Goal: Task Accomplishment & Management: Use online tool/utility

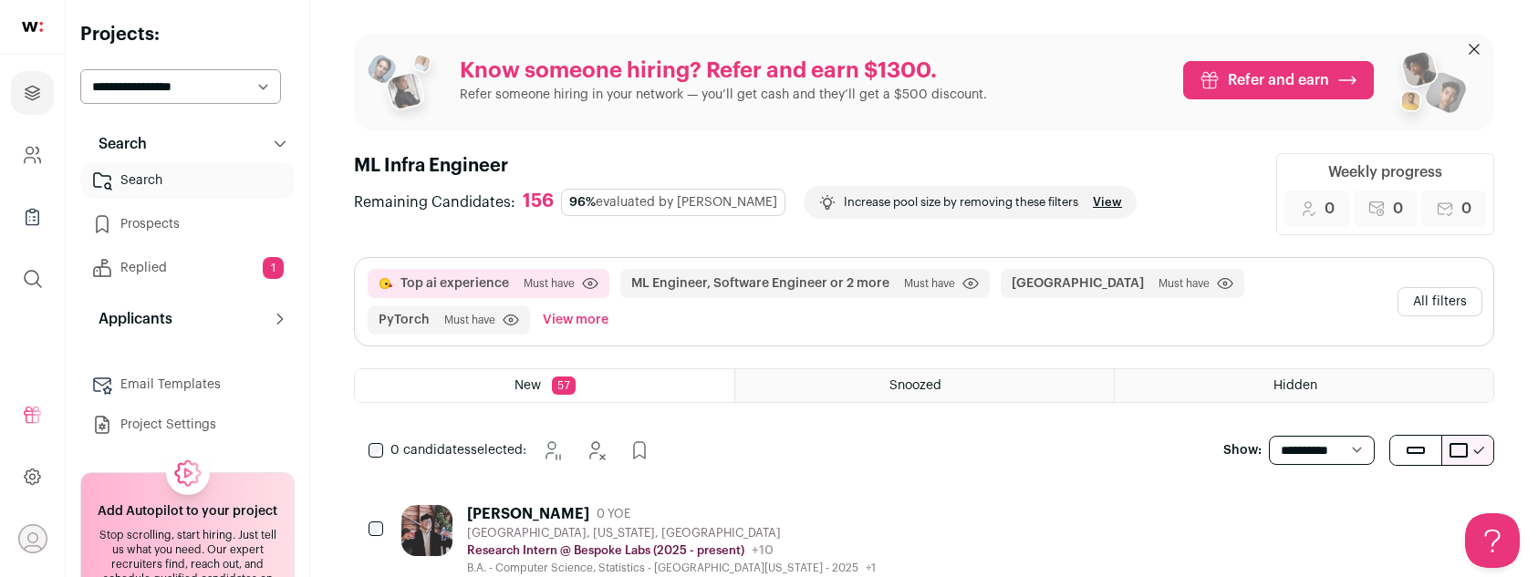
click at [1424, 304] on button "All filters" at bounding box center [1439, 301] width 85 height 29
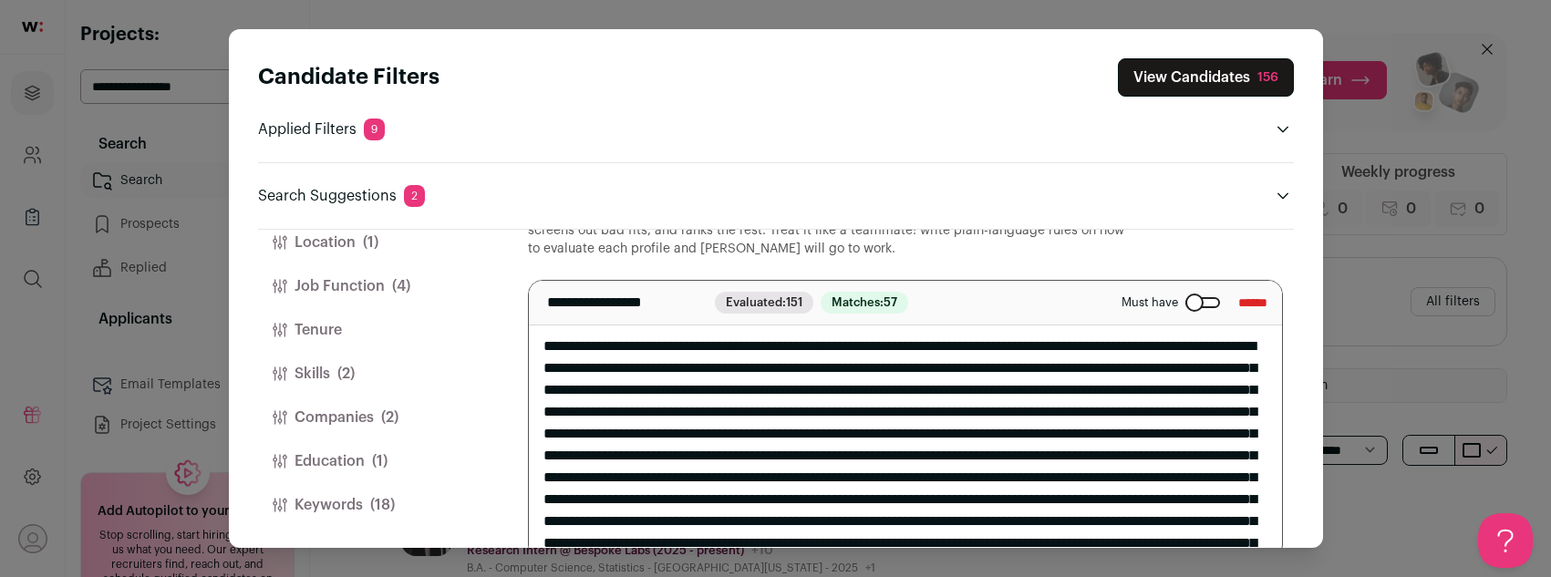
scroll to position [107, 0]
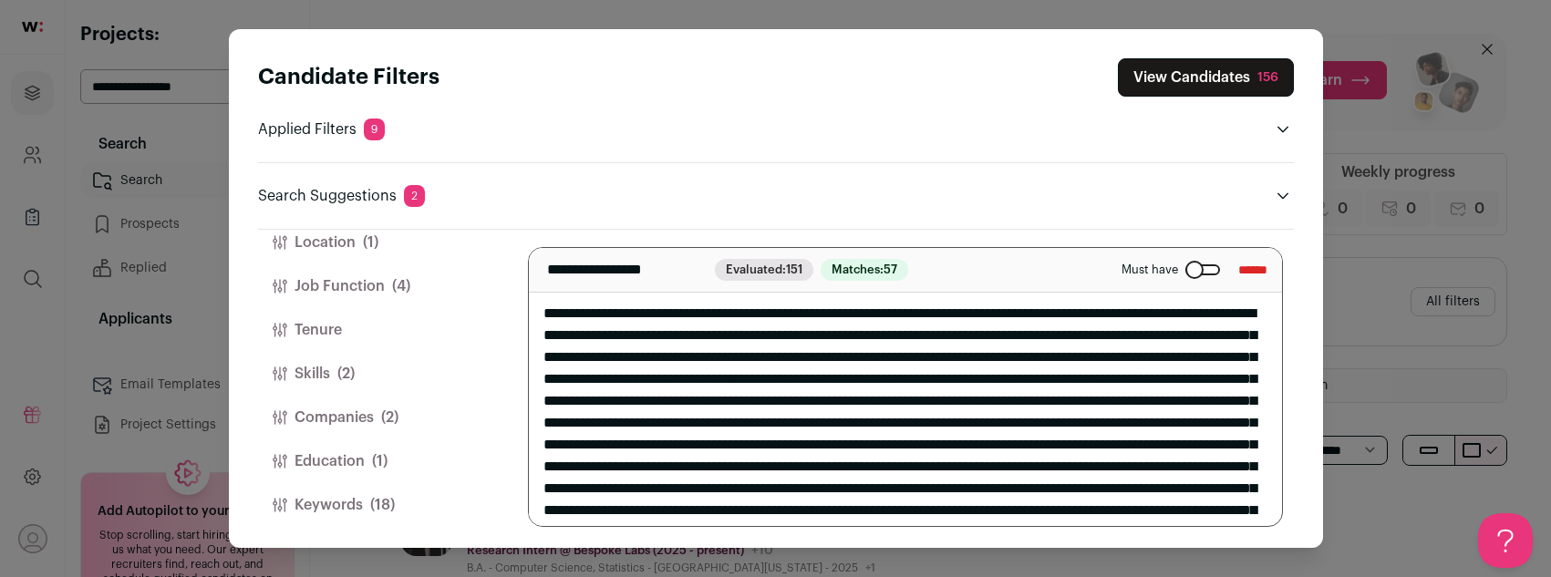
click at [368, 510] on button "Keywords (18)" at bounding box center [371, 505] width 226 height 44
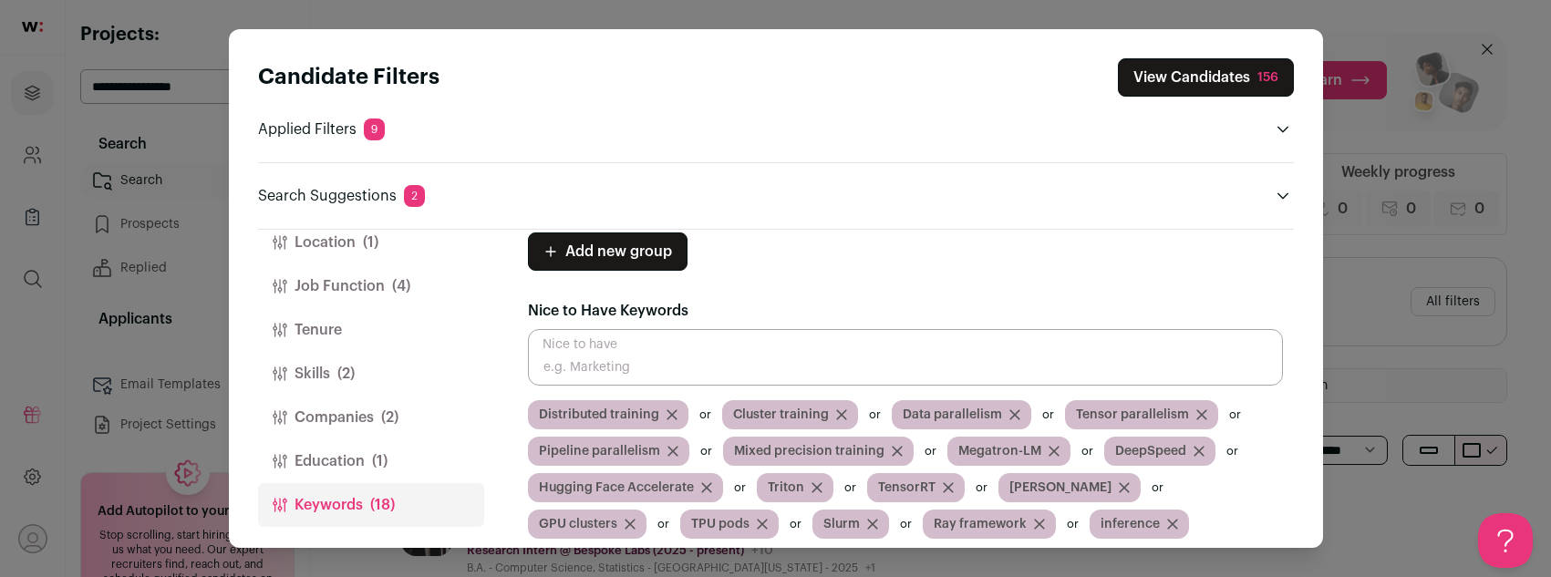
scroll to position [171, 0]
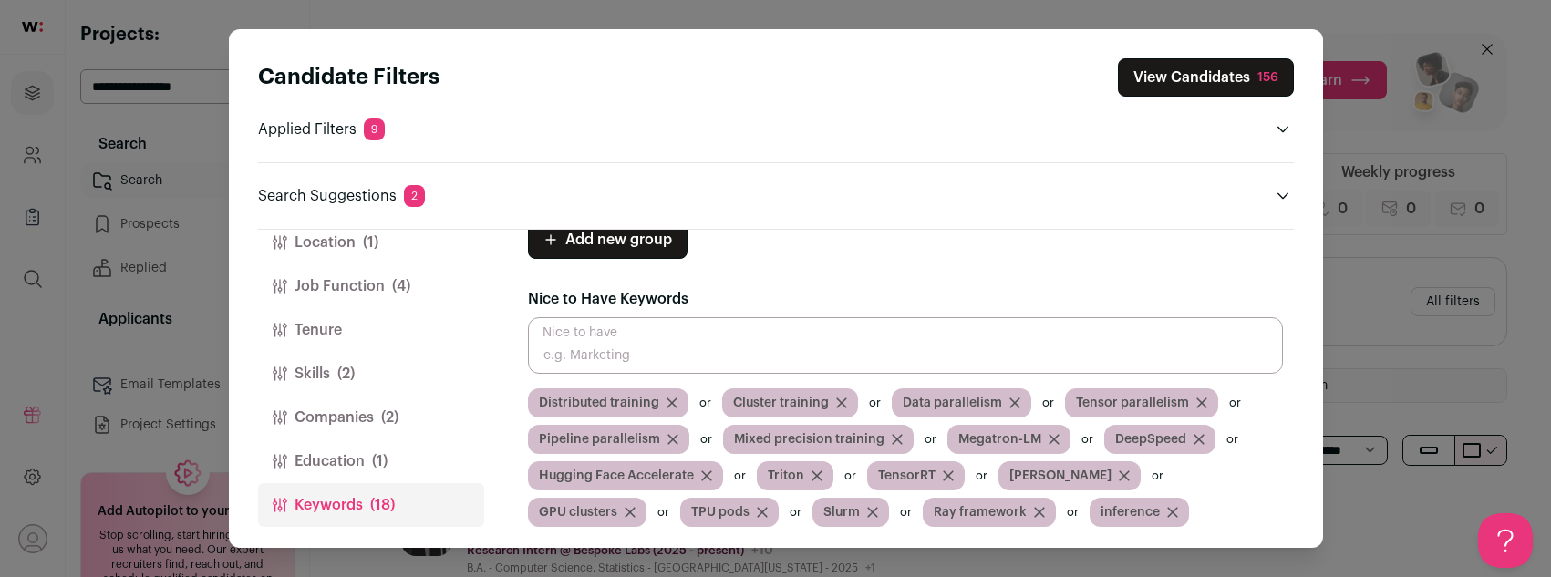
click at [697, 347] on input "Close modal via background" at bounding box center [905, 345] width 755 height 57
type input "reinforcement"
drag, startPoint x: 650, startPoint y: 352, endPoint x: 641, endPoint y: 342, distance: 13.6
click at [641, 342] on input "reinforcement" at bounding box center [905, 345] width 755 height 57
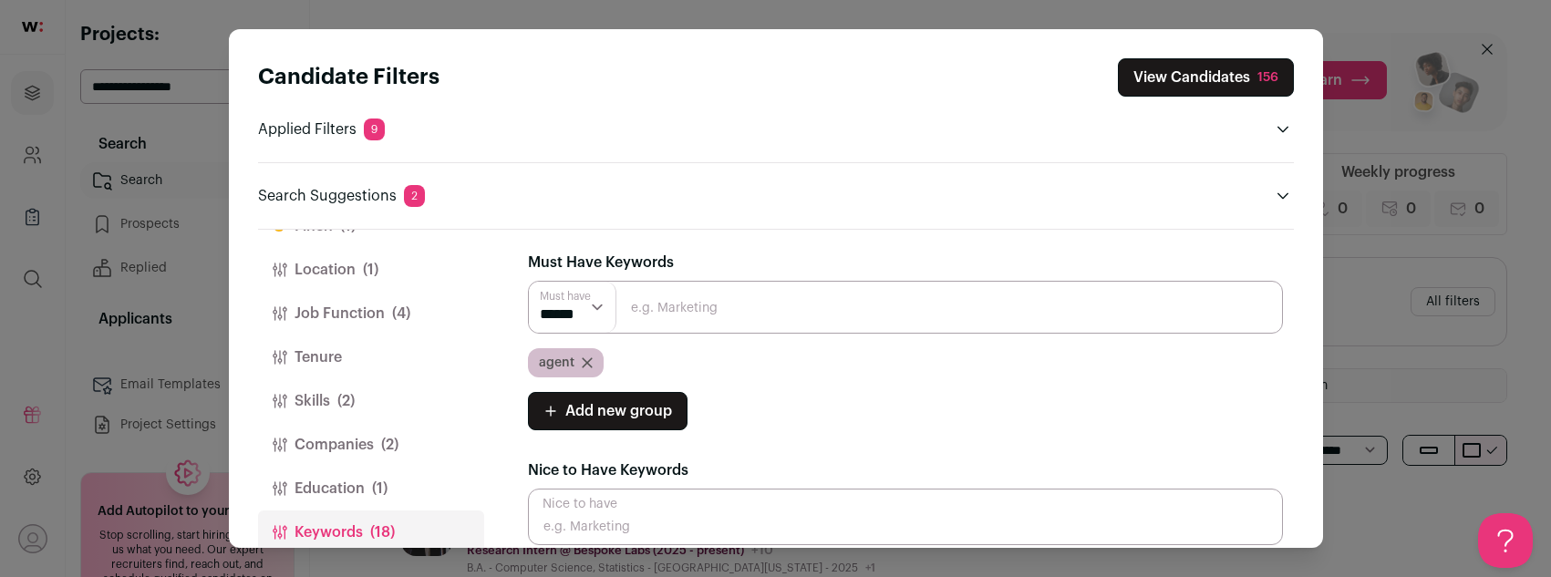
scroll to position [0, 0]
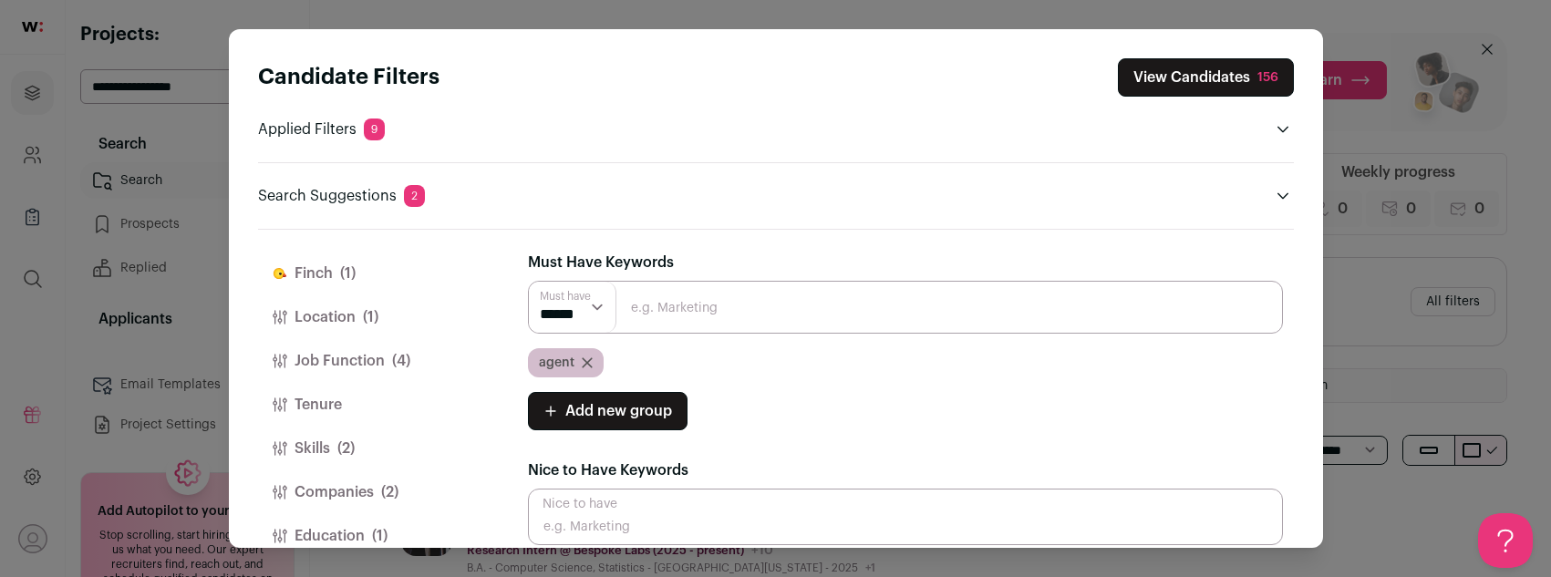
click at [671, 305] on input "Close modal via background" at bounding box center [905, 307] width 755 height 53
type input "agentic"
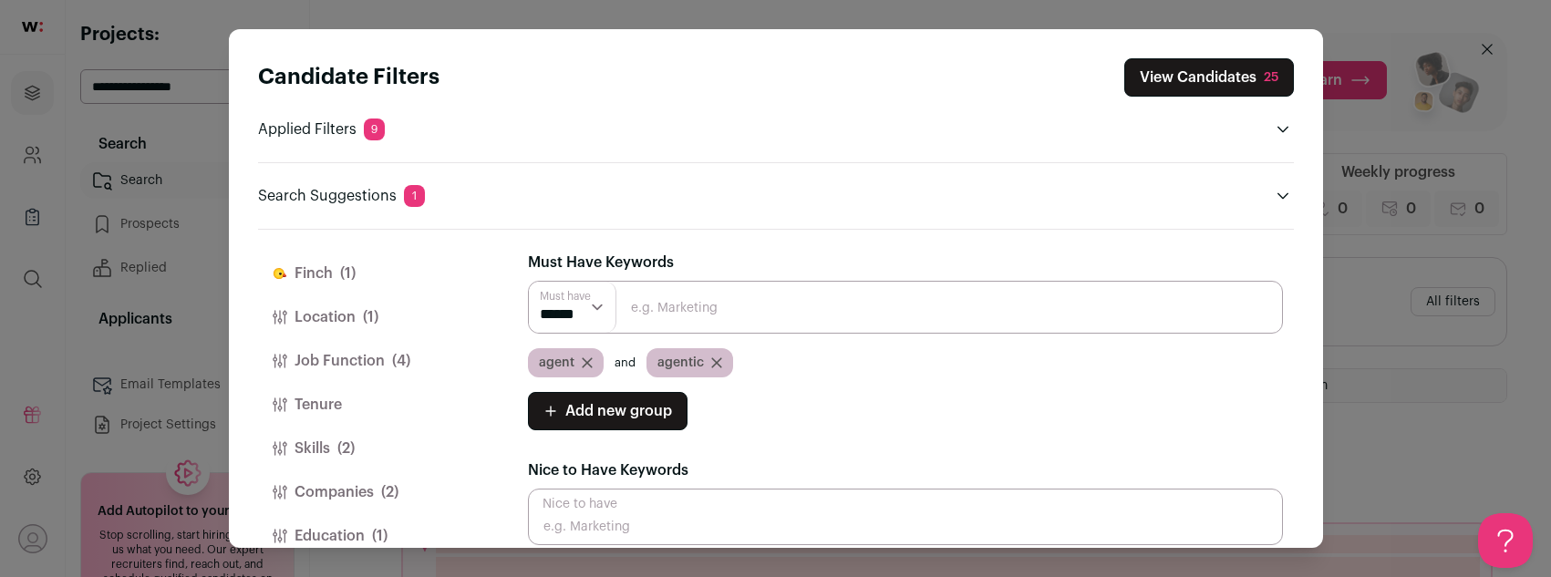
click at [623, 364] on div "agent" at bounding box center [583, 362] width 111 height 29
click at [621, 357] on div "agent" at bounding box center [583, 362] width 111 height 29
click at [714, 359] on icon "Close modal via background" at bounding box center [716, 363] width 11 height 11
click at [1367, 123] on div "Candidate Filters View Candidates 150 Applied Filters 9 Top ai experience Must …" at bounding box center [775, 288] width 1551 height 577
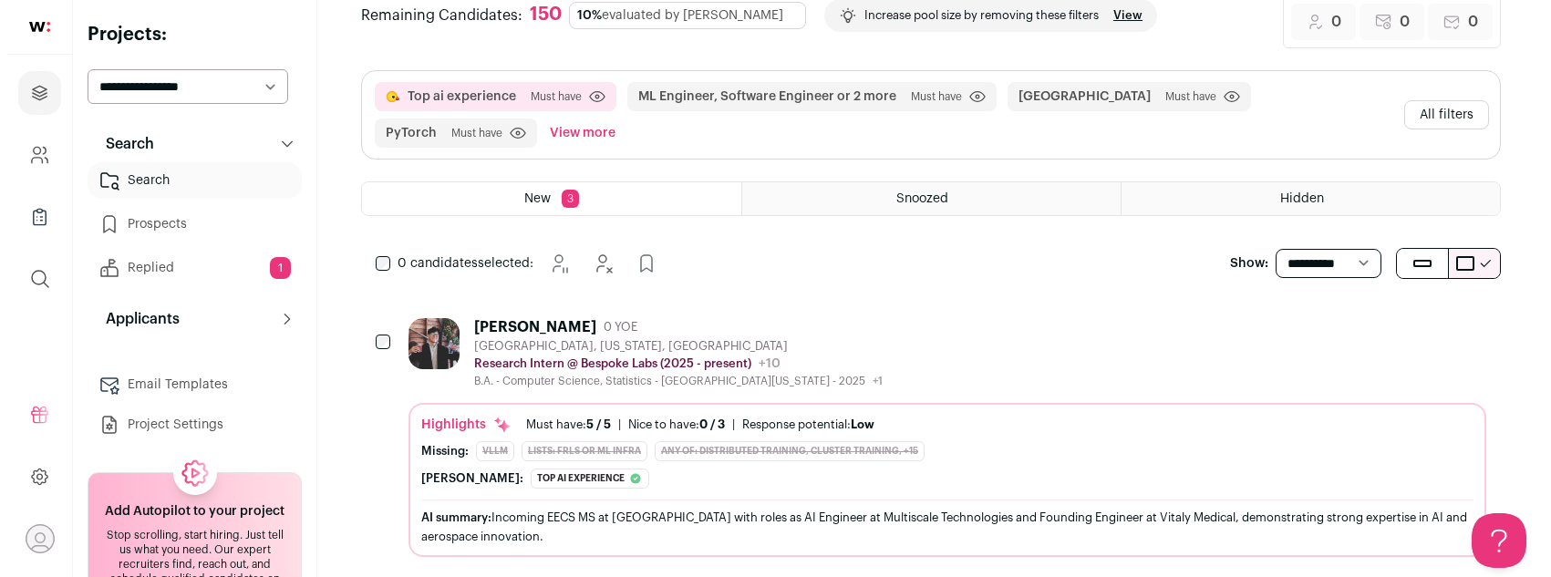
scroll to position [217, 0]
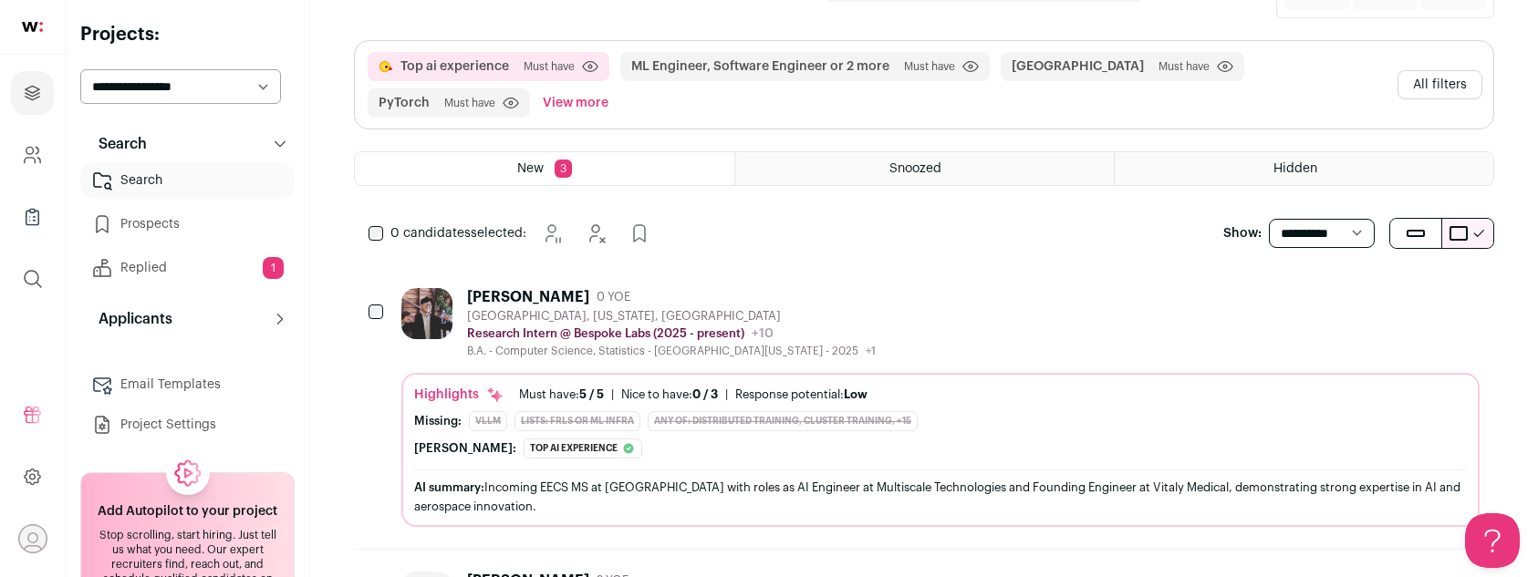
click at [1079, 319] on div "[PERSON_NAME] 0 YOE [GEOGRAPHIC_DATA], [US_STATE], [GEOGRAPHIC_DATA] Research I…" at bounding box center [940, 323] width 1078 height 70
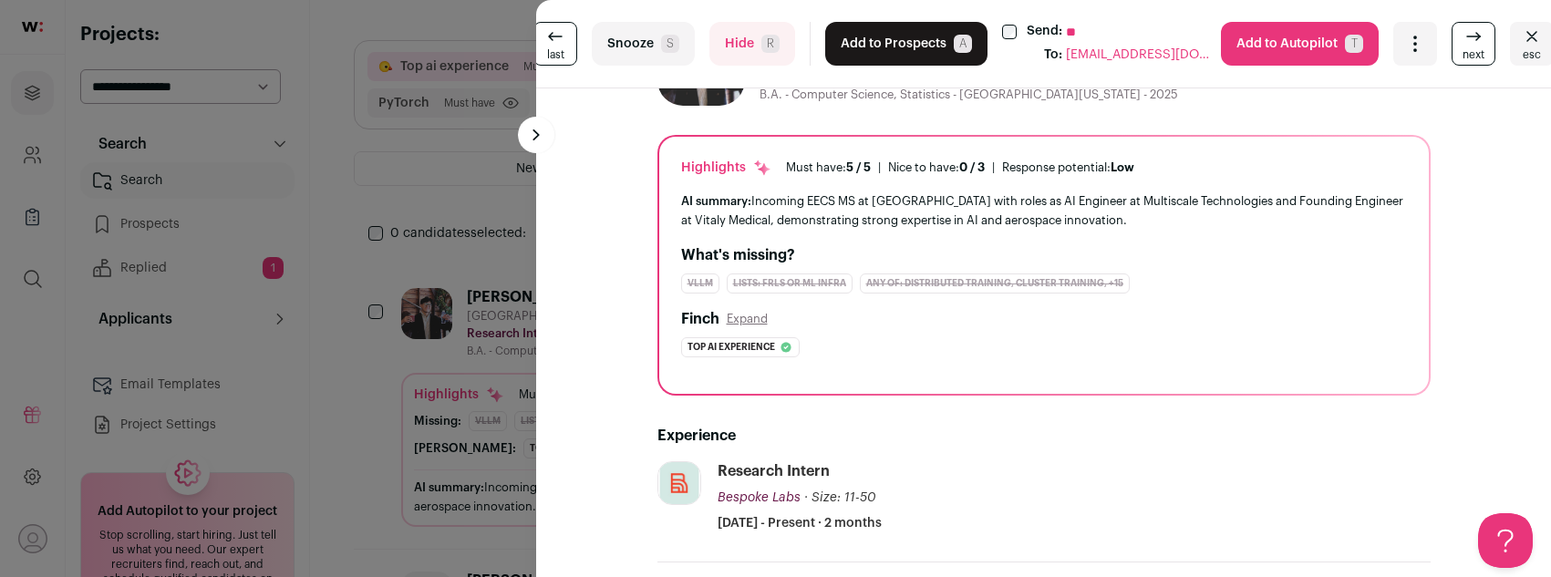
scroll to position [0, 0]
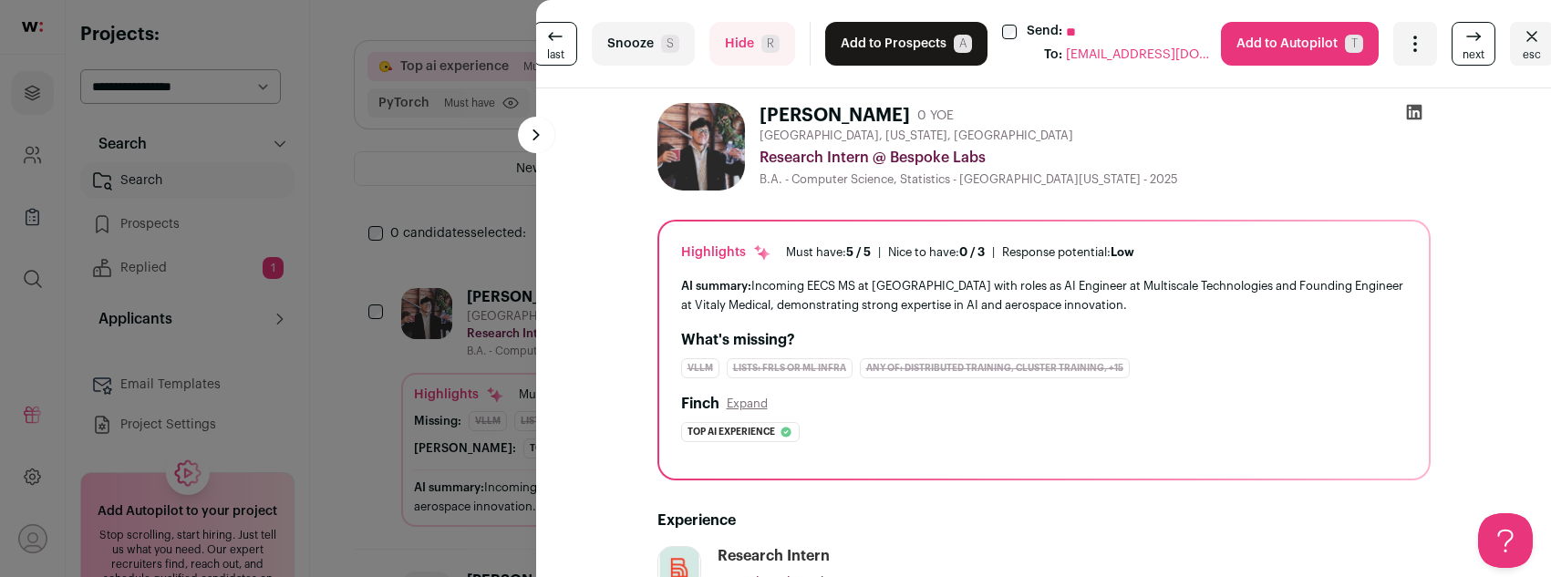
click at [769, 46] on span "R" at bounding box center [771, 44] width 18 height 18
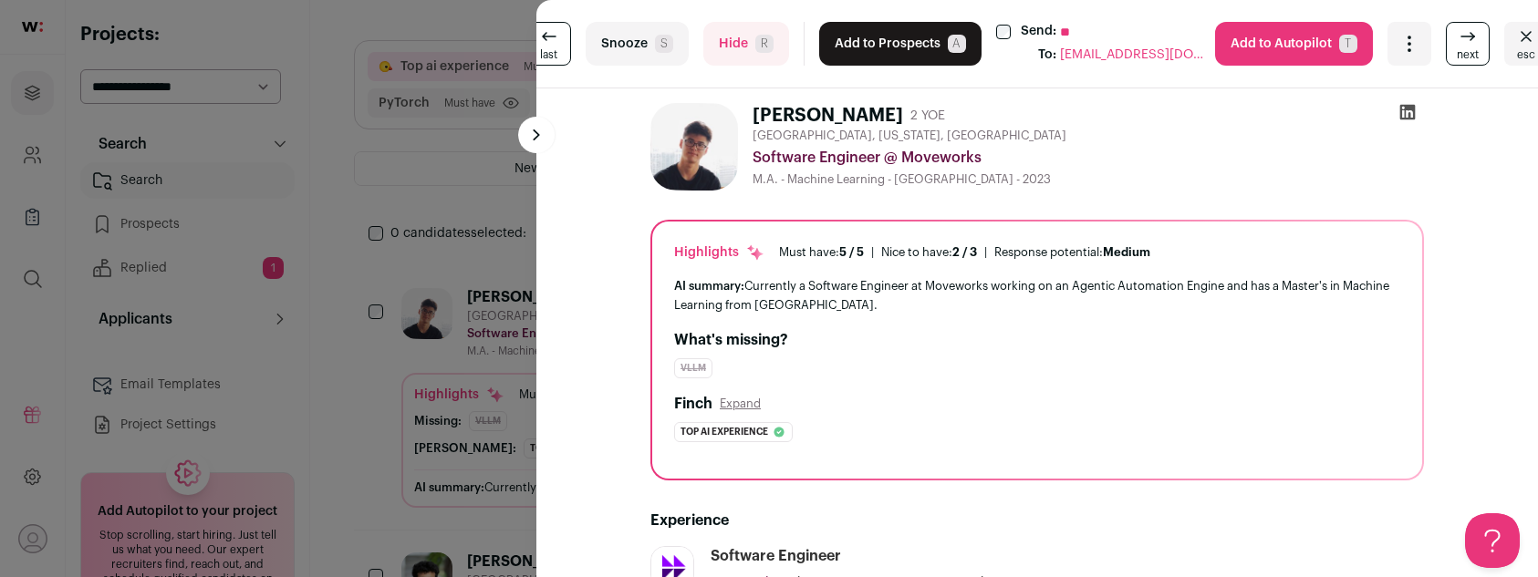
click at [916, 44] on button "Add to Prospects A" at bounding box center [900, 44] width 162 height 44
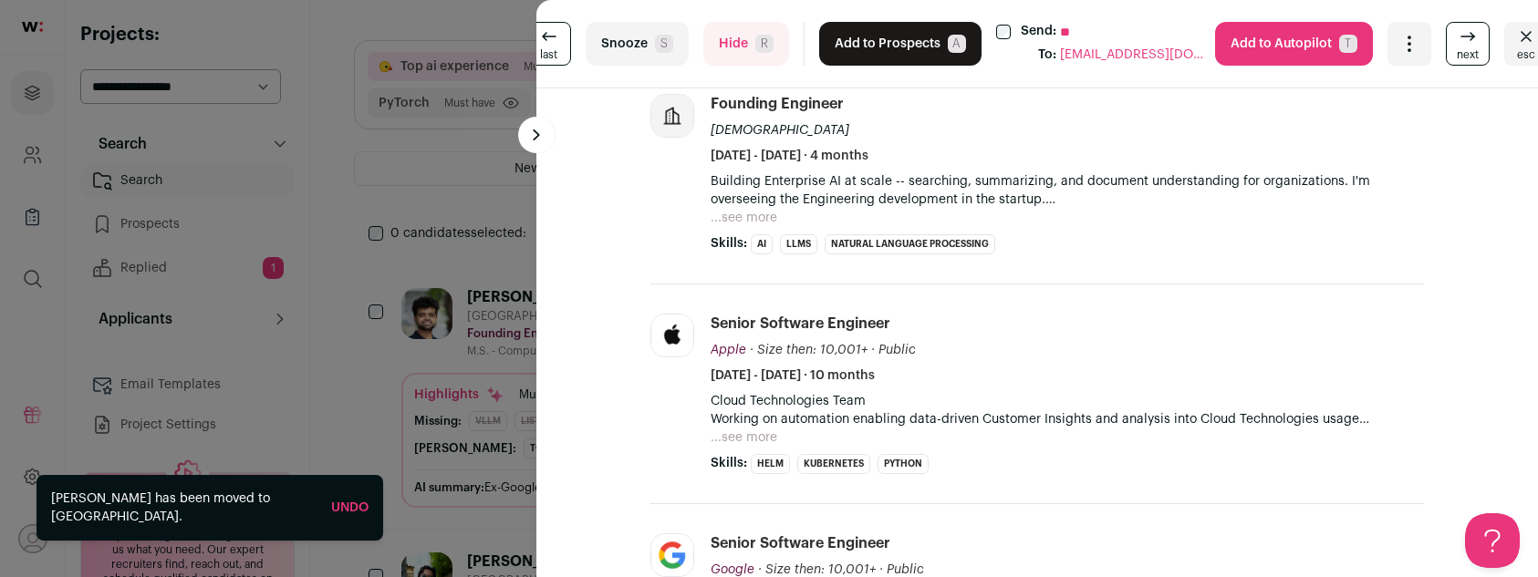
scroll to position [510, 0]
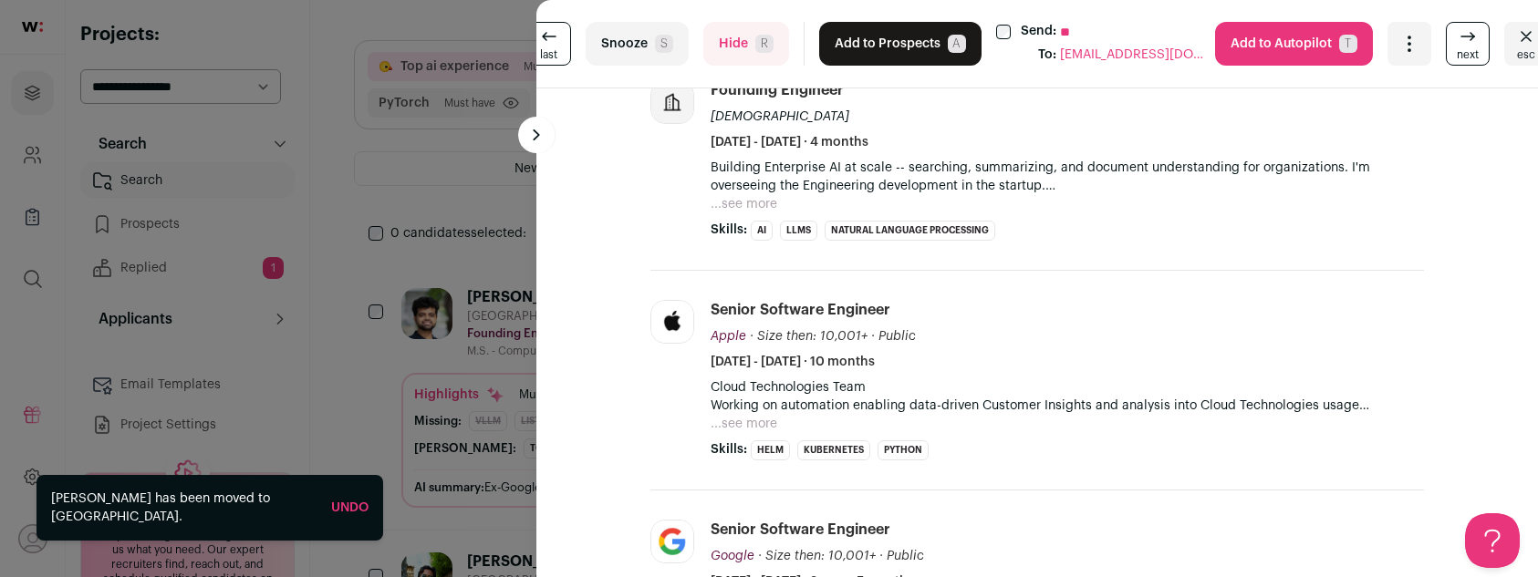
click at [715, 202] on button "...see more" at bounding box center [743, 204] width 67 height 18
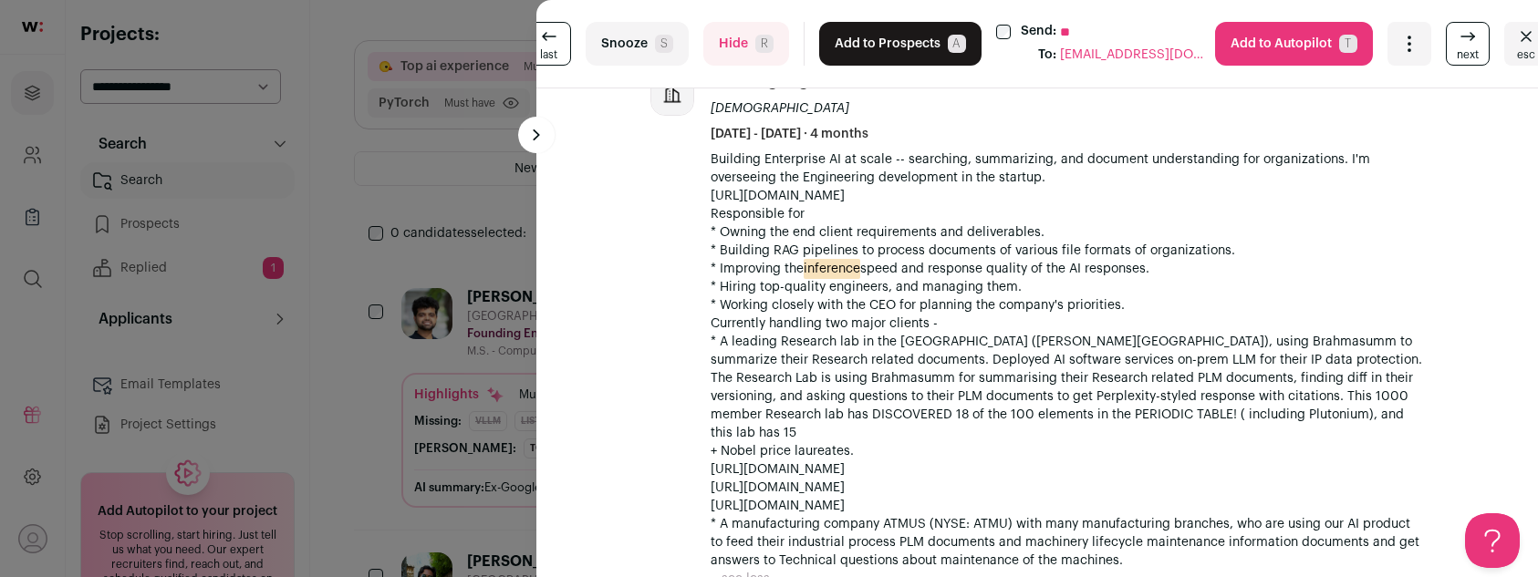
scroll to position [0, 0]
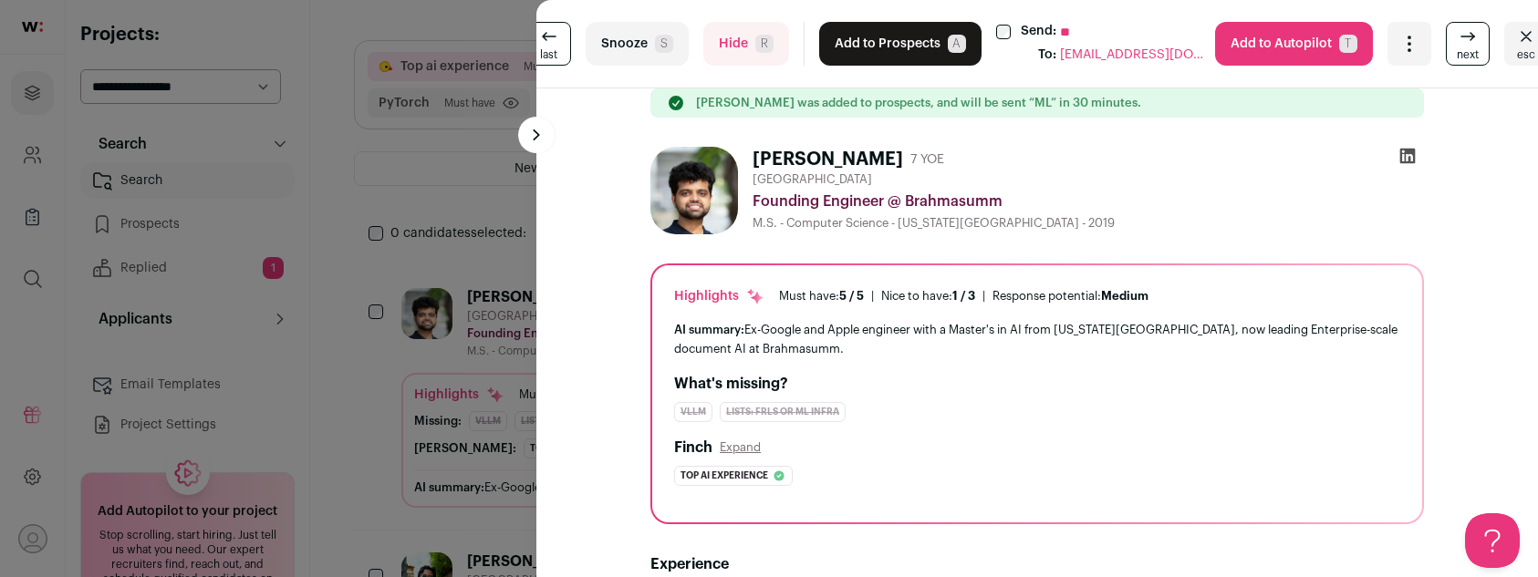
click at [894, 45] on button "Add to Prospects A" at bounding box center [900, 44] width 162 height 44
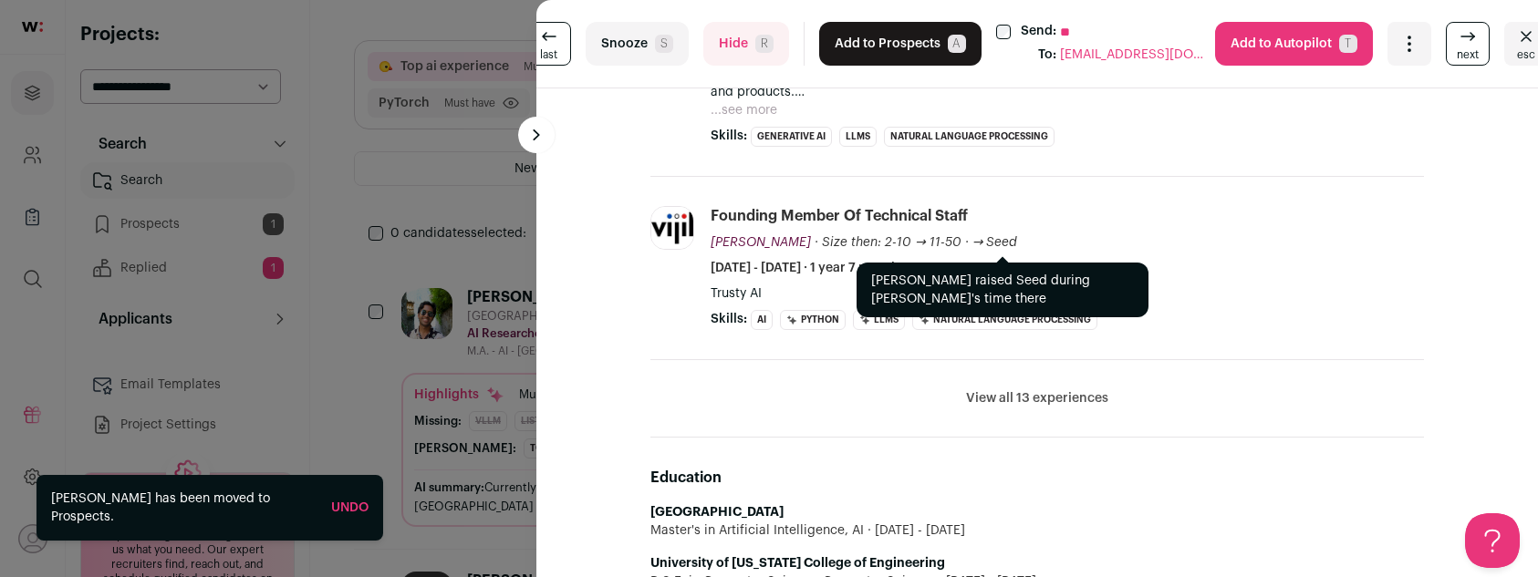
scroll to position [784, 0]
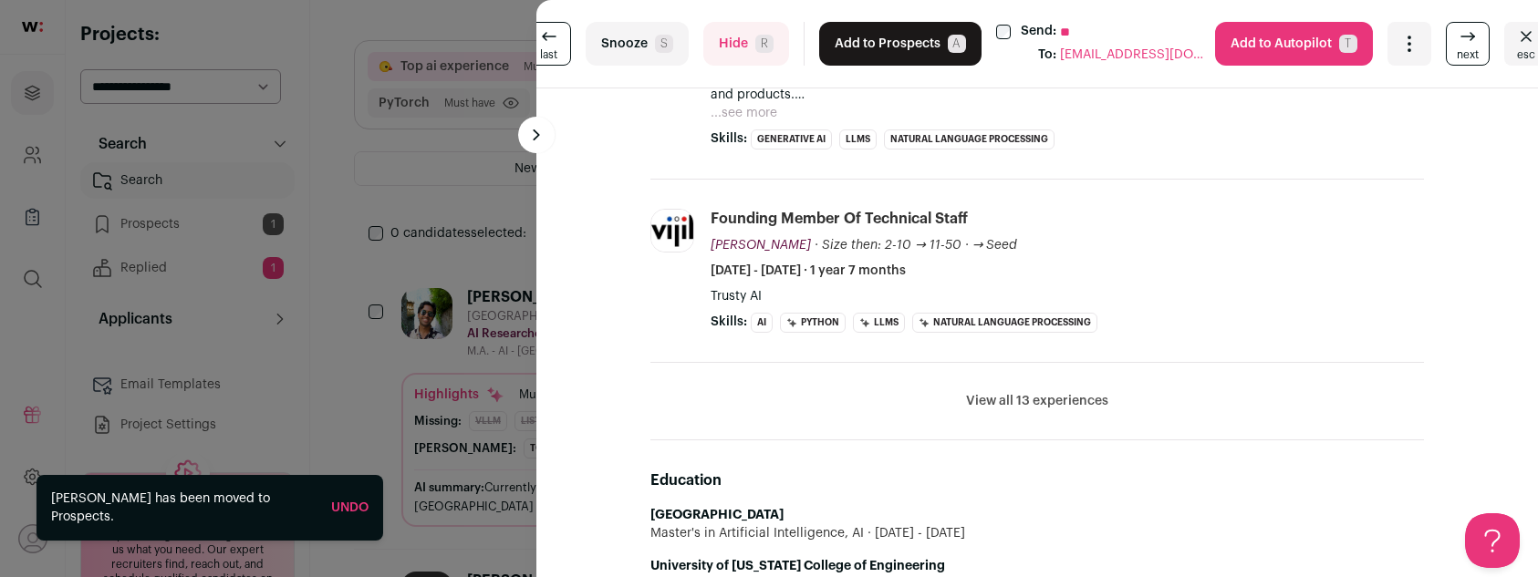
click at [904, 35] on button "Add to Prospects A" at bounding box center [900, 44] width 162 height 44
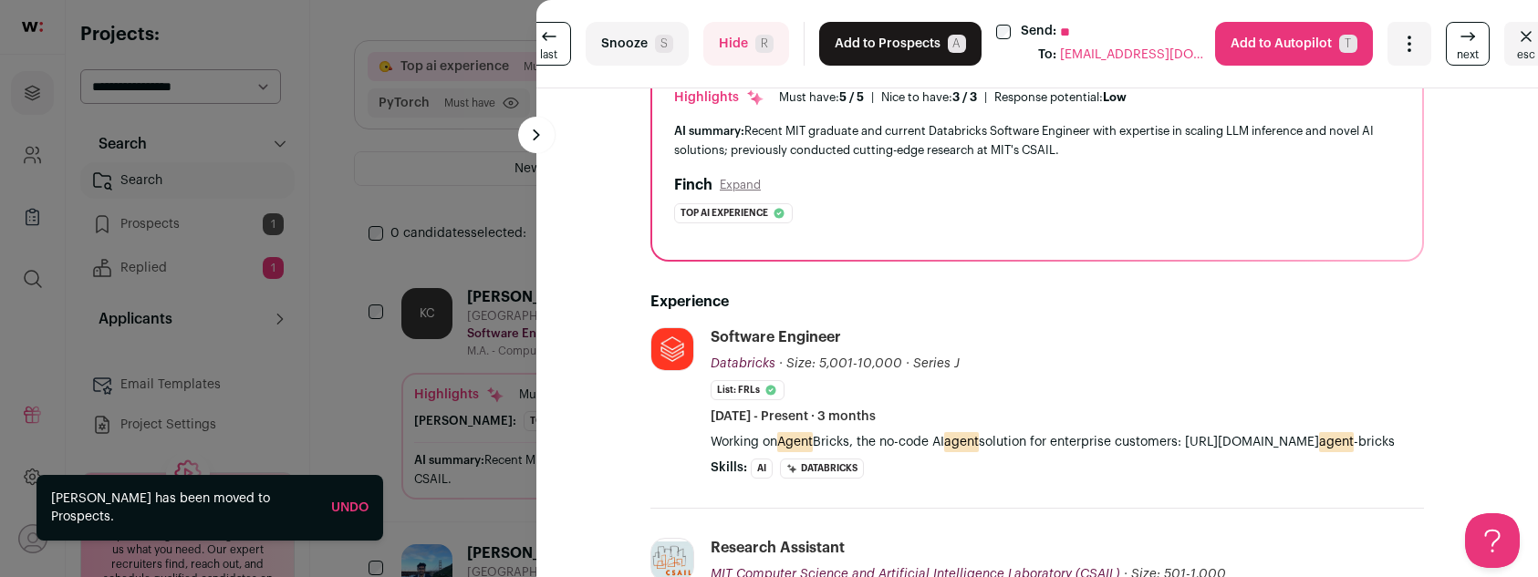
scroll to position [202, 0]
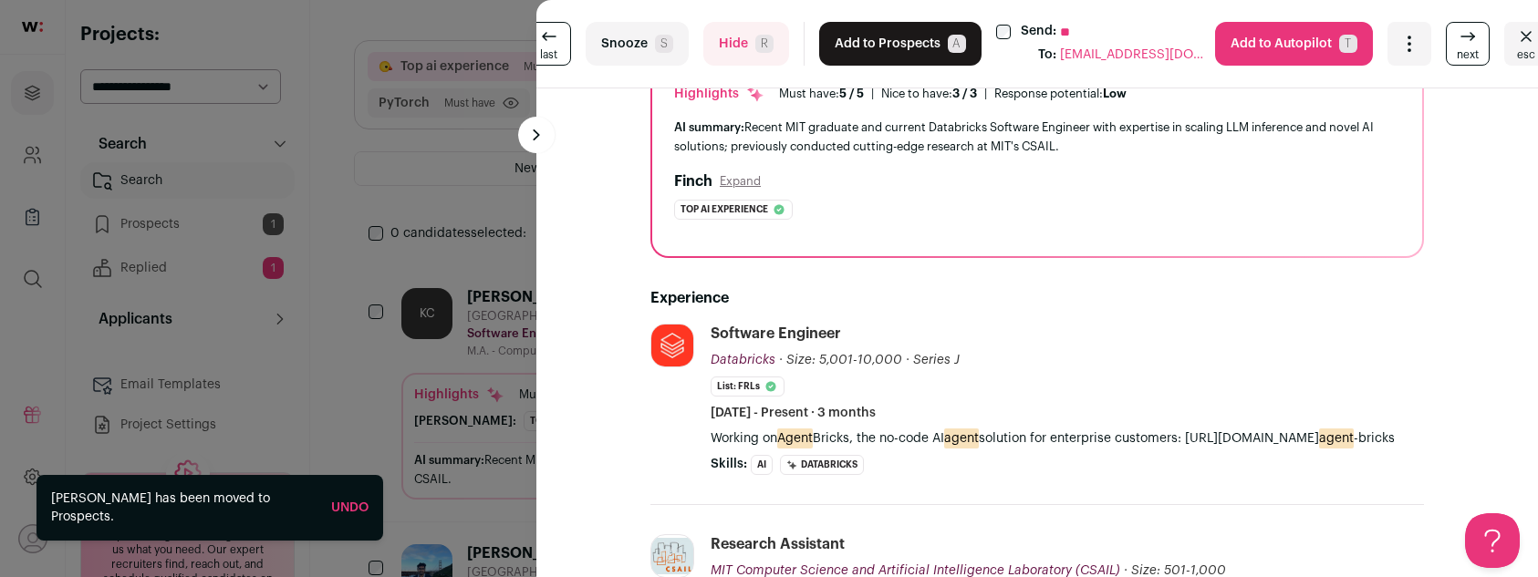
click at [876, 41] on button "Add to Prospects A" at bounding box center [900, 44] width 162 height 44
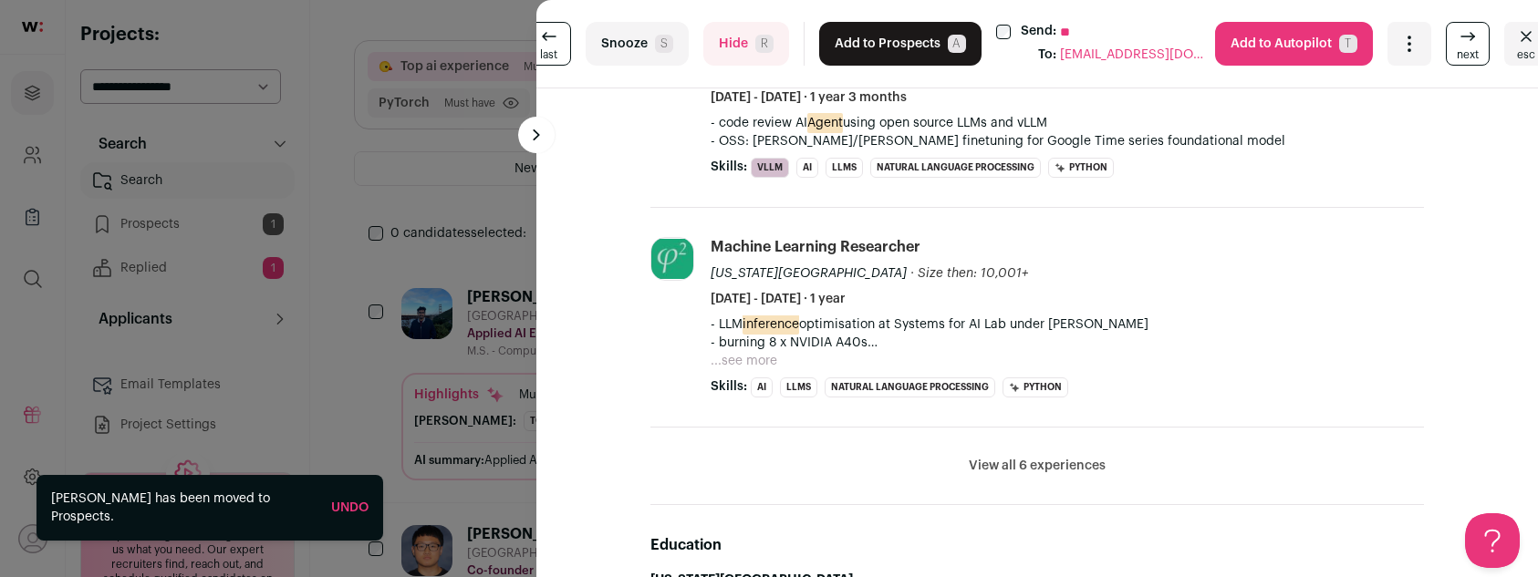
scroll to position [1086, 0]
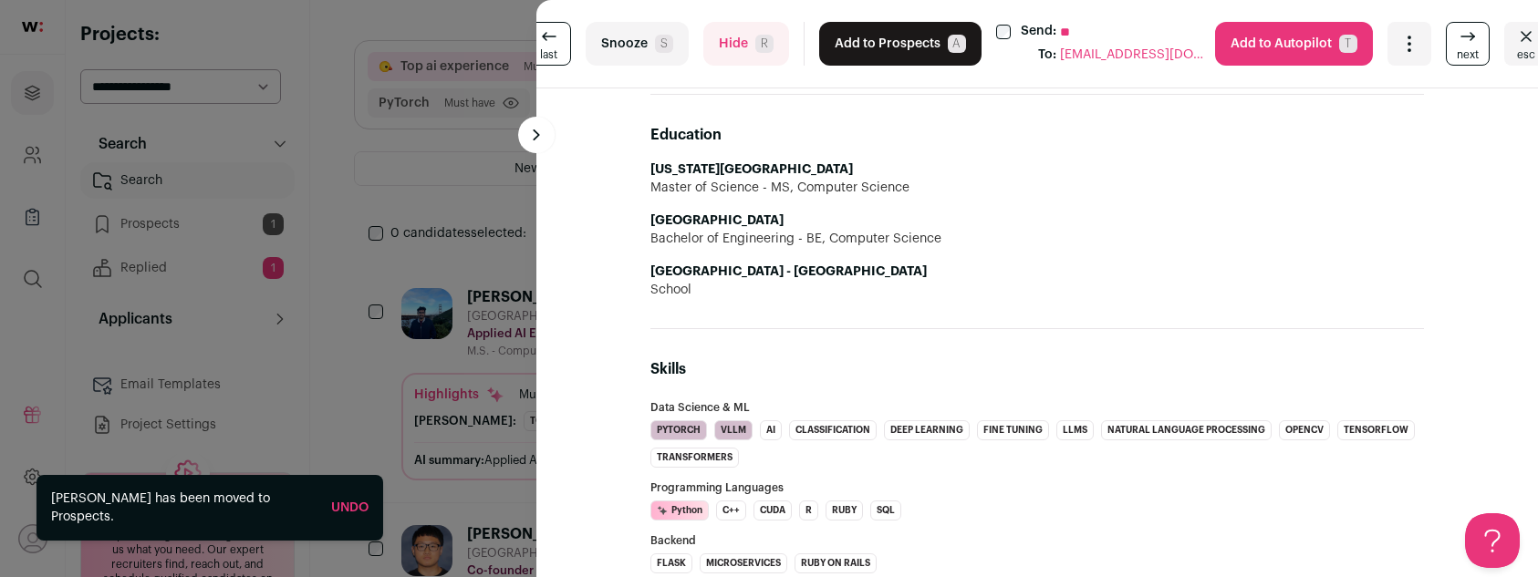
click at [867, 31] on button "Add to Prospects A" at bounding box center [900, 44] width 162 height 44
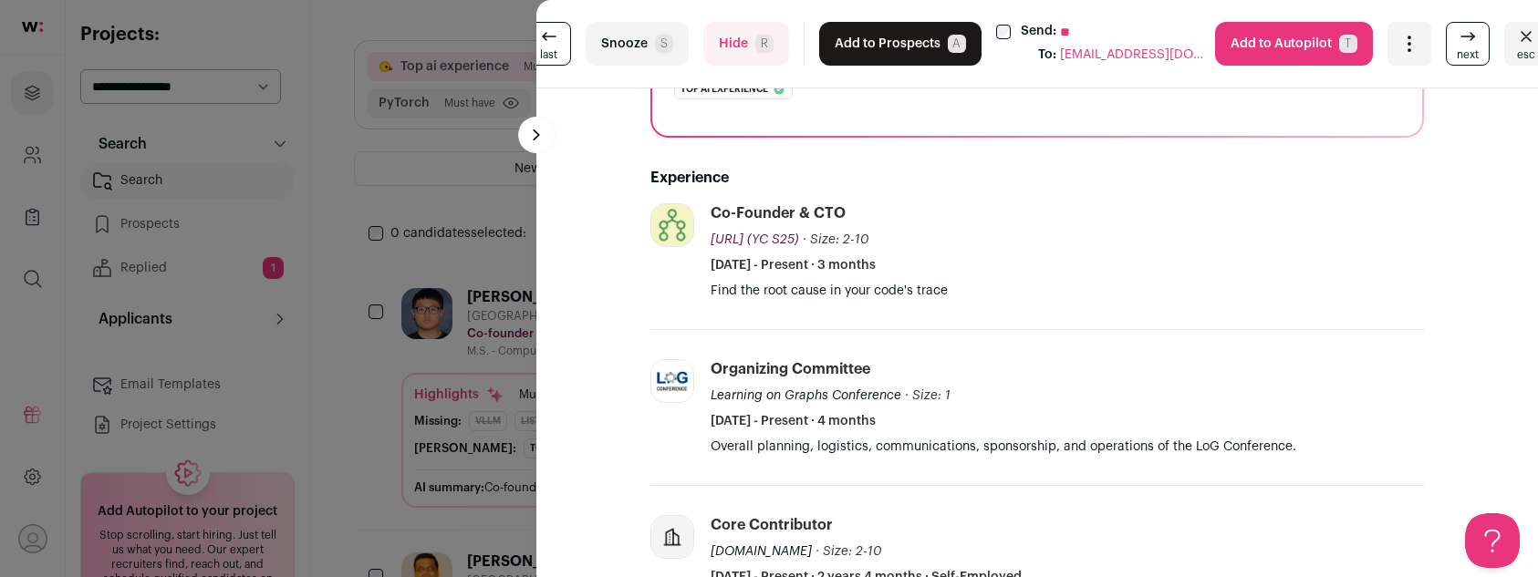
scroll to position [264, 0]
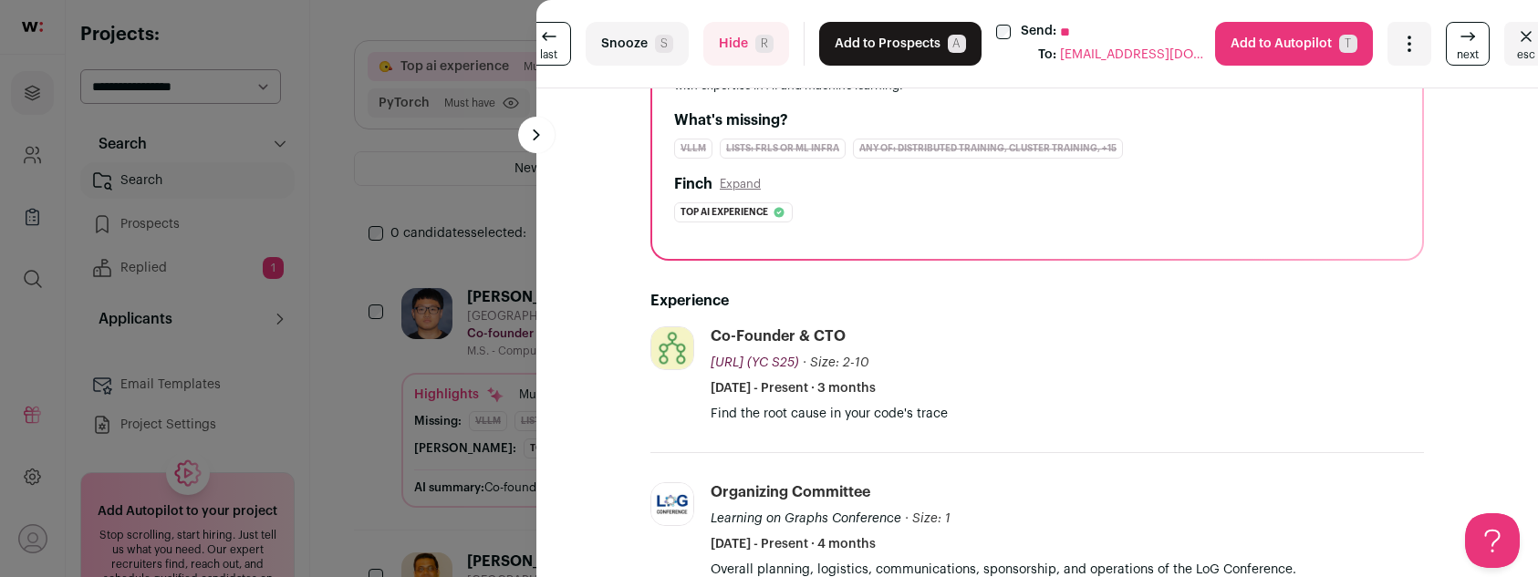
click at [706, 33] on button "Hide R" at bounding box center [746, 44] width 86 height 44
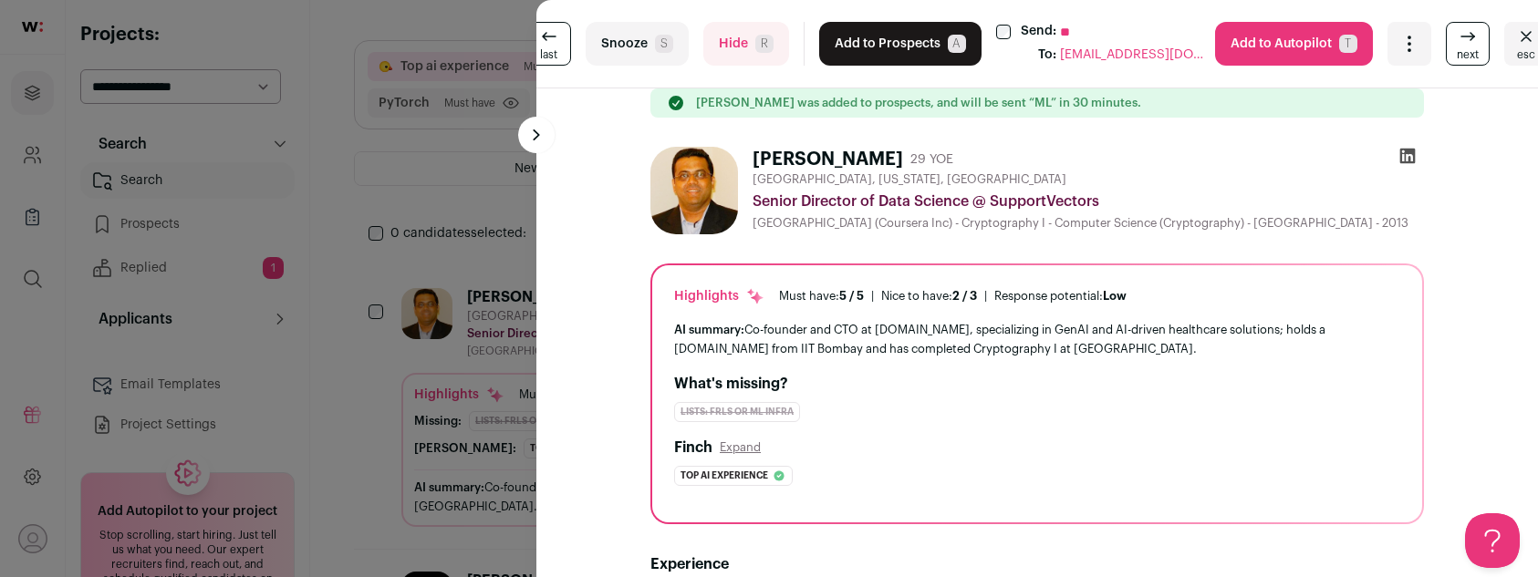
click at [731, 37] on button "Hide R" at bounding box center [746, 44] width 86 height 44
